Goal: Check status: Check status

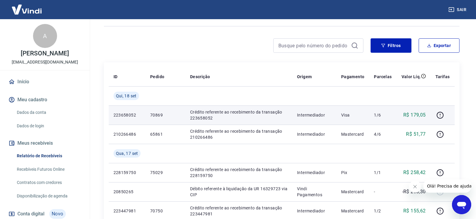
scroll to position [30, 0]
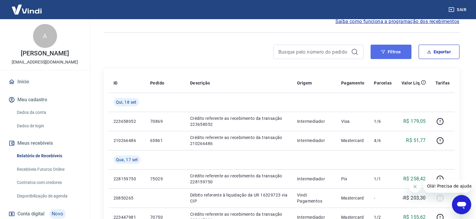
click at [393, 52] on button "Filtros" at bounding box center [390, 52] width 41 height 14
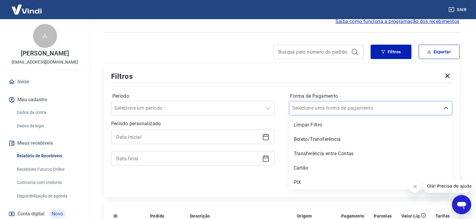
click at [380, 110] on div at bounding box center [364, 108] width 145 height 8
click at [307, 165] on div "Cartão" at bounding box center [370, 168] width 163 height 12
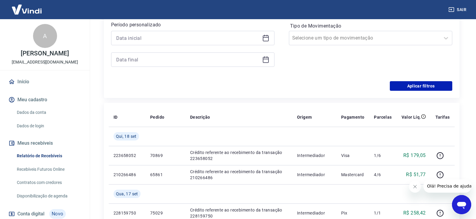
scroll to position [150, 0]
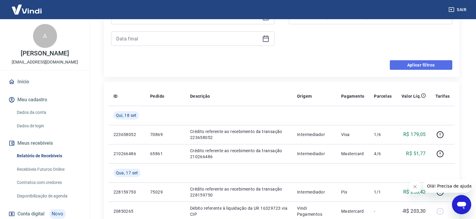
click at [406, 68] on button "Aplicar filtros" at bounding box center [420, 65] width 62 height 10
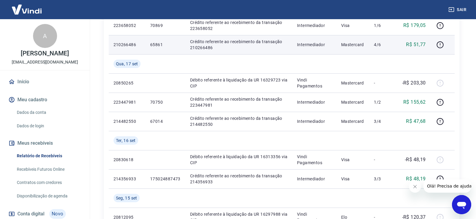
scroll to position [180, 0]
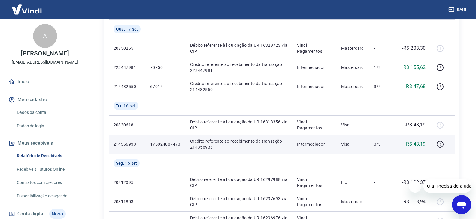
click at [127, 145] on p "214356933" at bounding box center [126, 144] width 27 height 6
copy p "214356933"
click at [440, 144] on icon "button" at bounding box center [440, 145] width 8 height 8
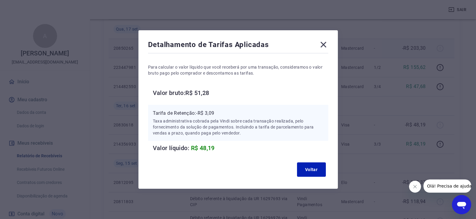
click at [320, 44] on icon at bounding box center [323, 45] width 10 height 10
